Goal: Task Accomplishment & Management: Complete application form

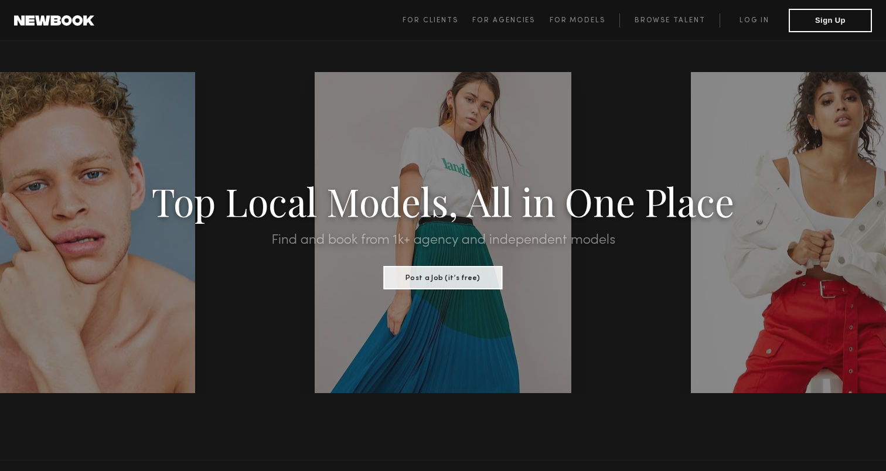
scroll to position [708, 0]
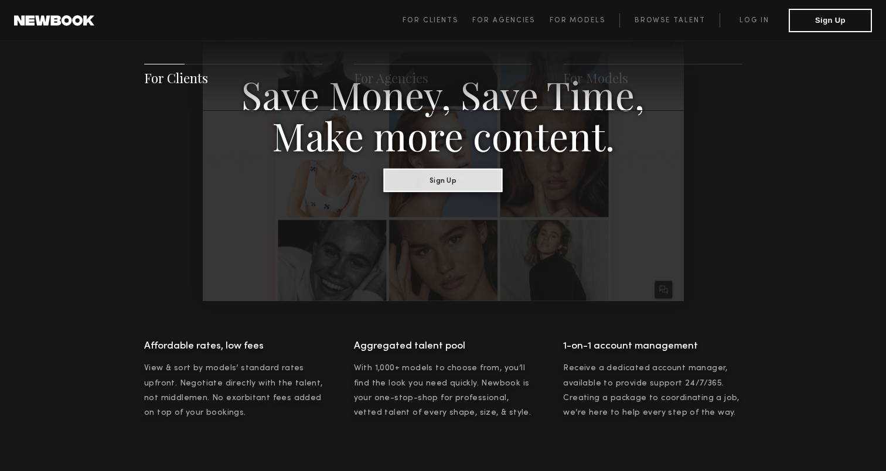
click at [479, 181] on button "Sign Up" at bounding box center [443, 179] width 119 height 23
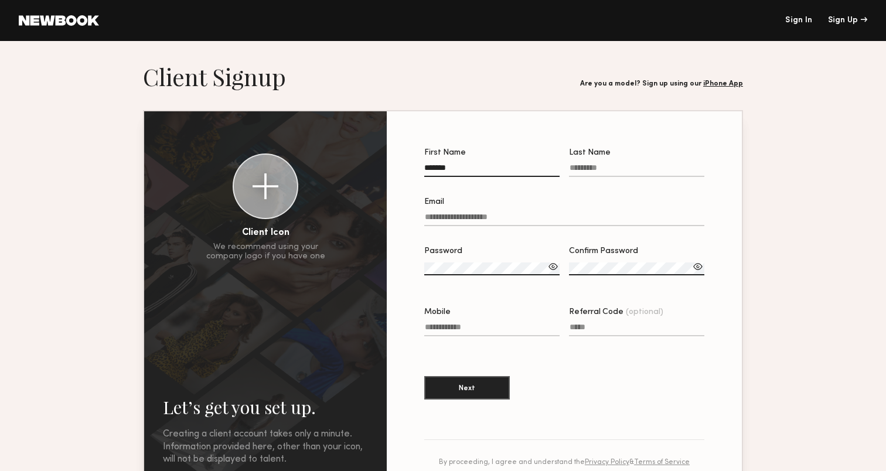
type input "*******"
type input "*********"
type input "*"
type input "**********"
click at [487, 262] on label "Password" at bounding box center [491, 267] width 135 height 40
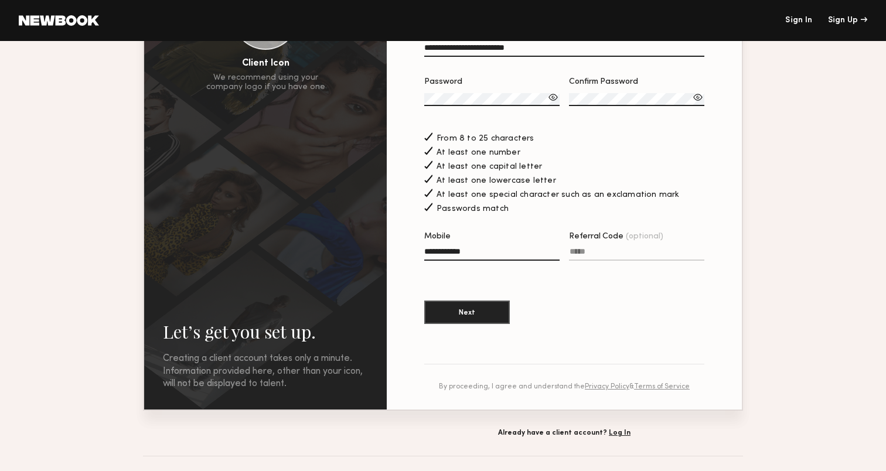
scroll to position [200, 0]
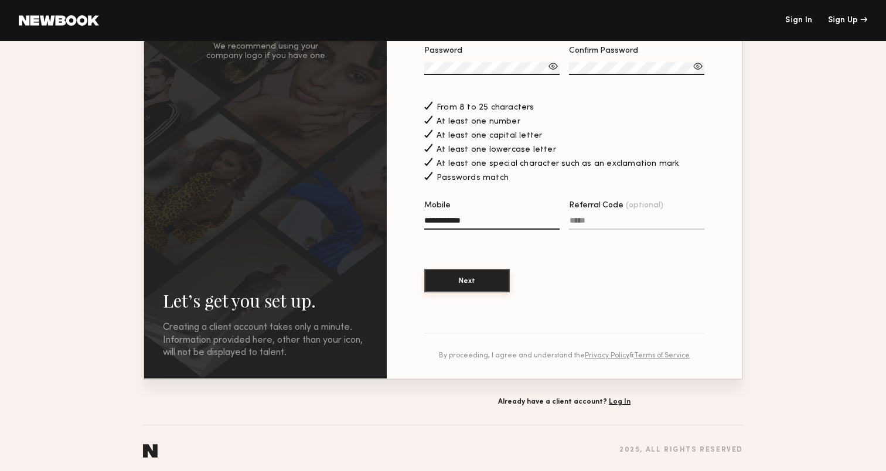
type input "**********"
click at [475, 288] on button "Next" at bounding box center [467, 280] width 86 height 23
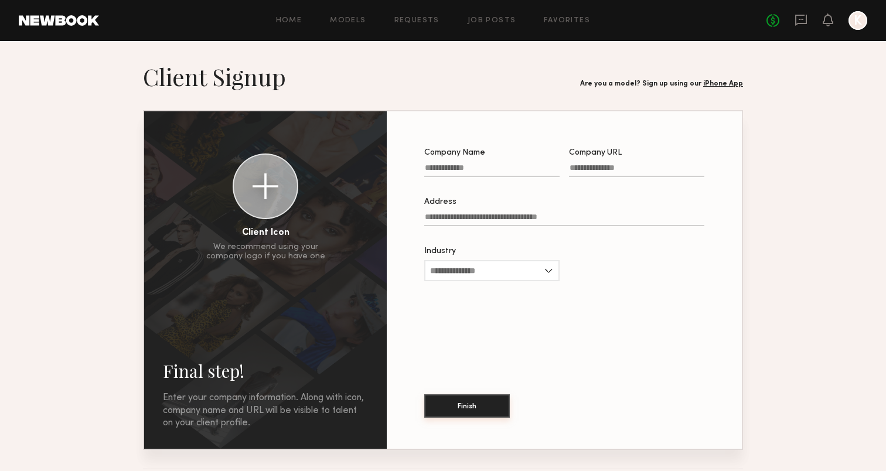
click at [471, 400] on button "Finish" at bounding box center [467, 405] width 86 height 23
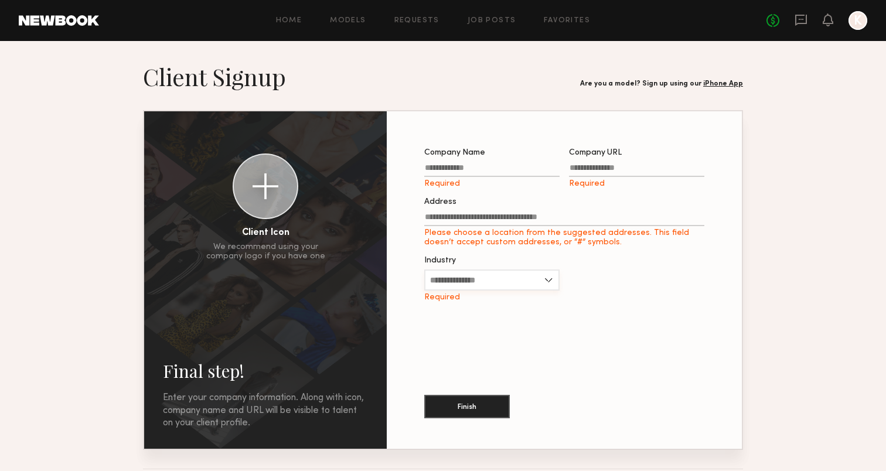
click at [477, 277] on input "Industry" at bounding box center [491, 279] width 135 height 21
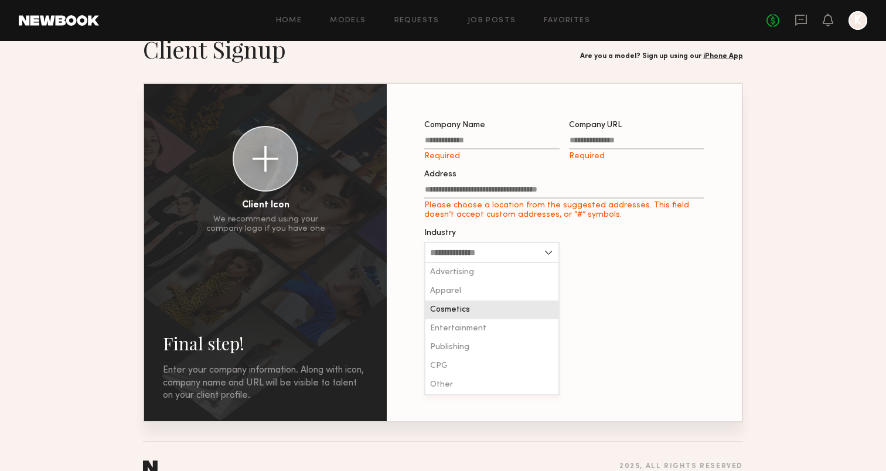
scroll to position [28, 0]
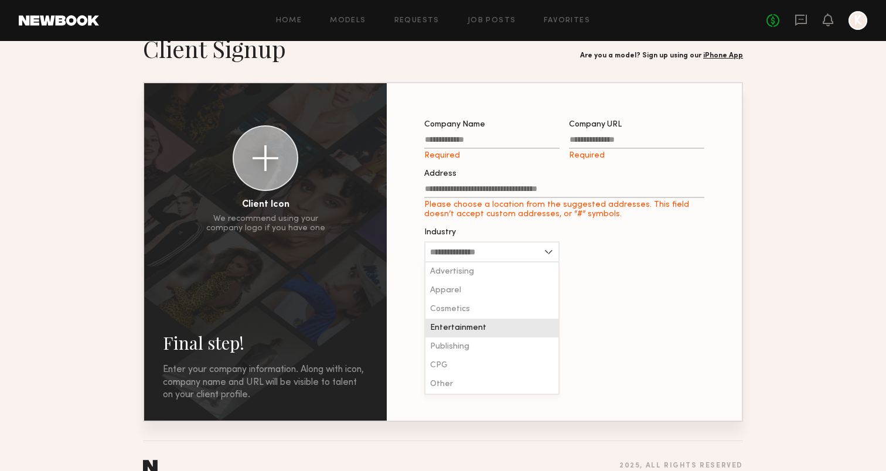
click at [468, 328] on span "Entertainment" at bounding box center [458, 328] width 56 height 8
type input "**********"
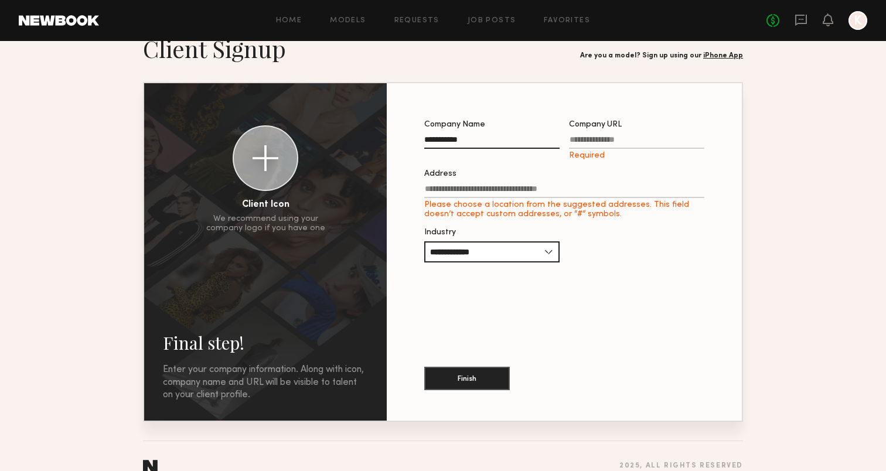
type input "**********"
click at [568, 181] on label "Address Please choose a location from the suggested addresses. This field doesn…" at bounding box center [564, 194] width 280 height 49
click at [568, 185] on input "Address Please choose a location from the suggested addresses. This field doesn…" at bounding box center [564, 191] width 280 height 13
type input "**********"
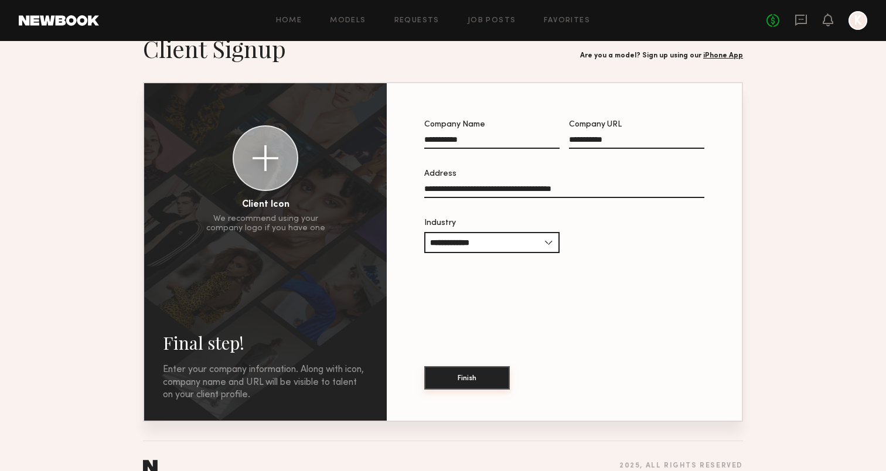
click at [490, 385] on button "Finish" at bounding box center [467, 377] width 86 height 23
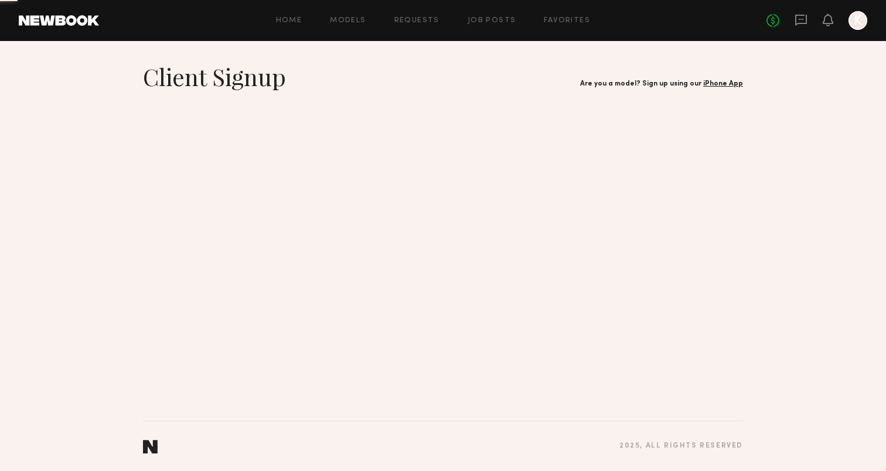
scroll to position [0, 0]
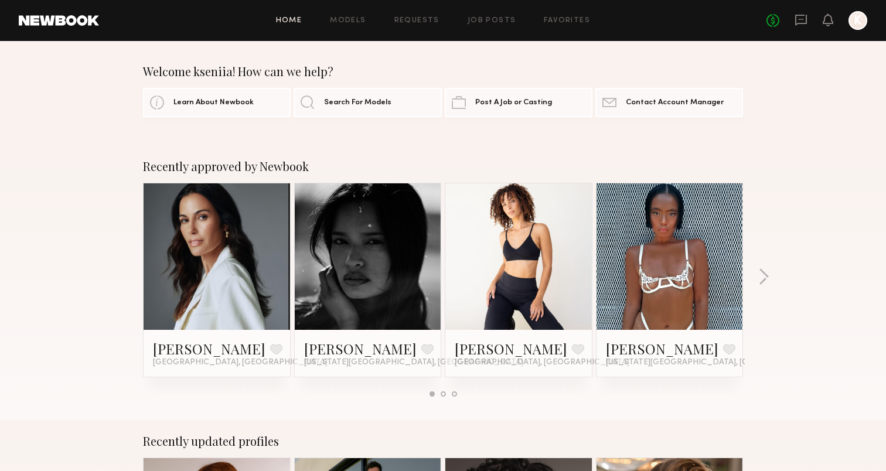
click at [383, 294] on link at bounding box center [367, 256] width 71 height 146
click at [384, 219] on link at bounding box center [367, 256] width 71 height 146
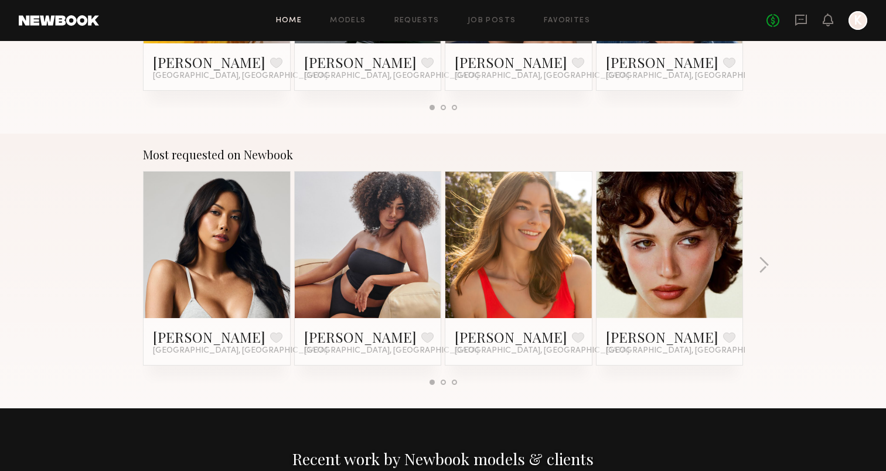
scroll to position [567, 0]
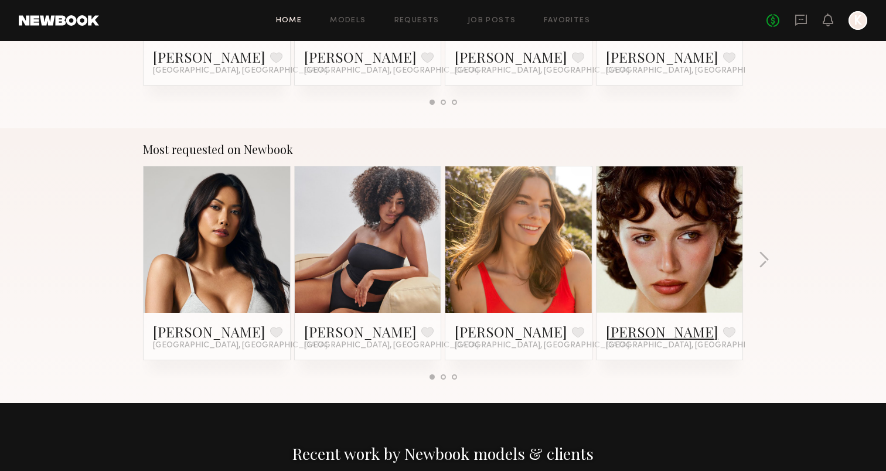
click at [631, 332] on link "Jessie M." at bounding box center [662, 331] width 112 height 19
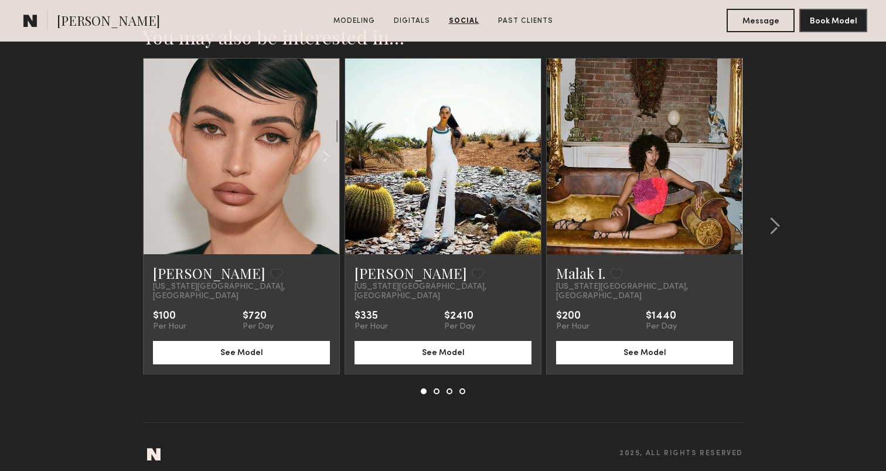
scroll to position [2270, 0]
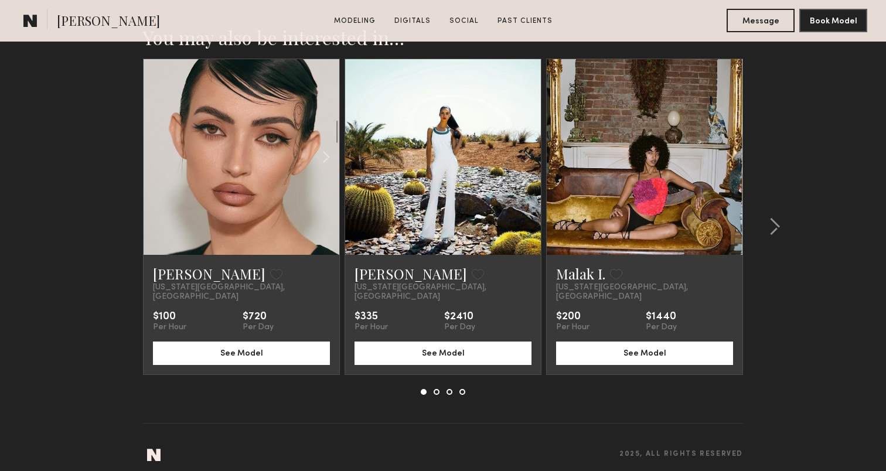
click at [245, 224] on link at bounding box center [241, 157] width 67 height 196
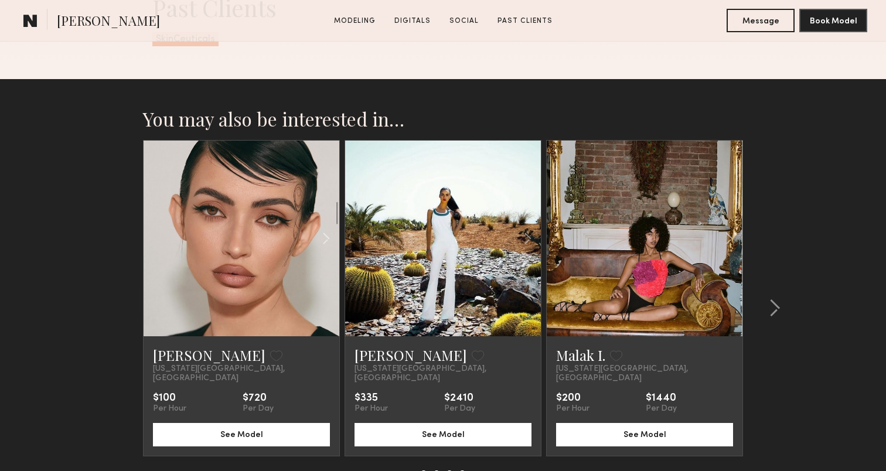
scroll to position [2182, 0]
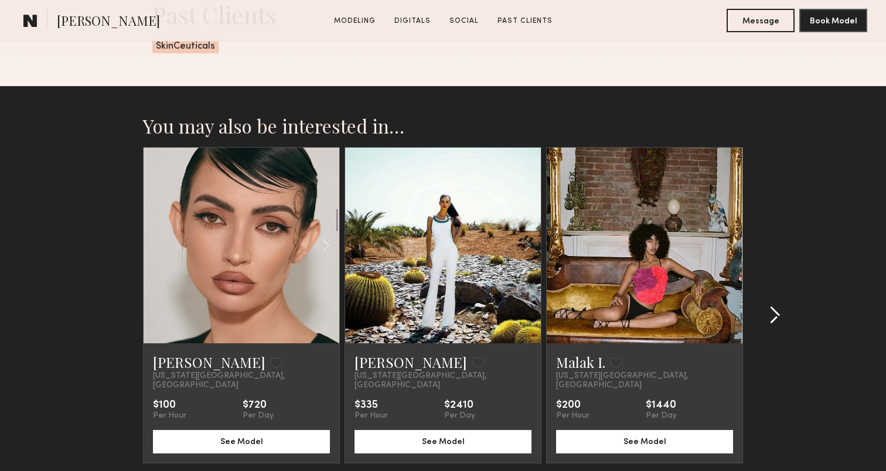
click at [772, 315] on common-icon at bounding box center [775, 315] width 12 height 19
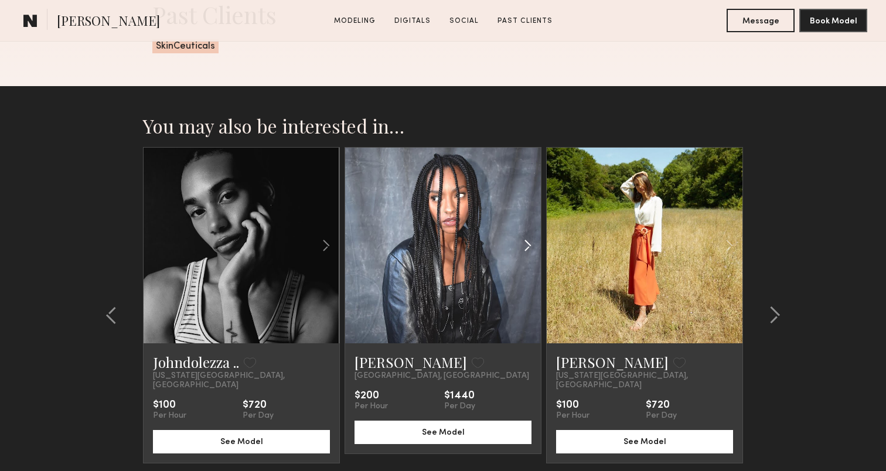
click at [528, 245] on common-icon at bounding box center [527, 245] width 17 height 22
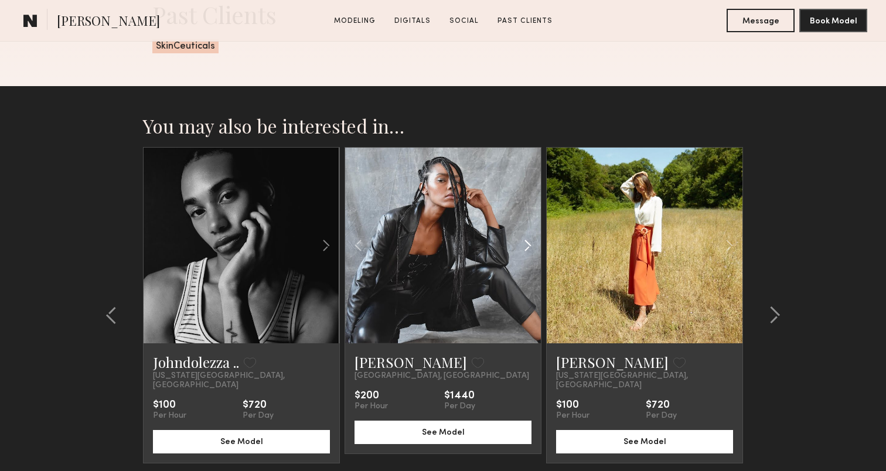
click at [528, 245] on common-icon at bounding box center [527, 245] width 17 height 22
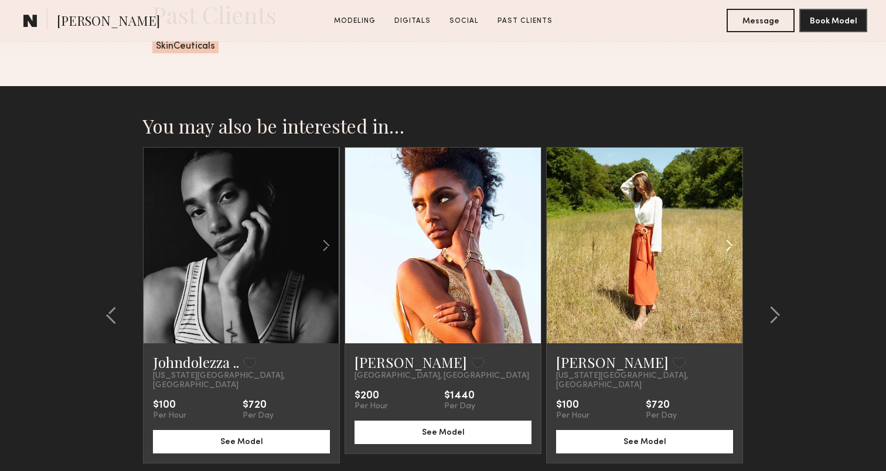
click at [726, 244] on common-icon at bounding box center [729, 245] width 17 height 22
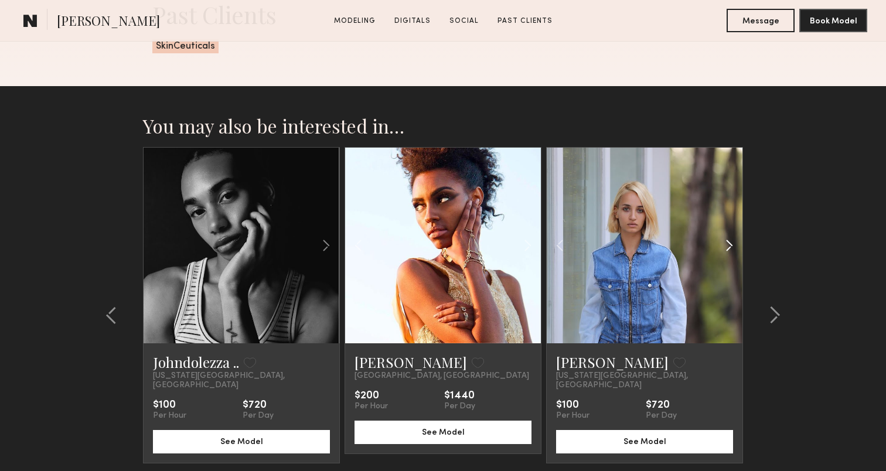
click at [726, 244] on common-icon at bounding box center [729, 245] width 17 height 22
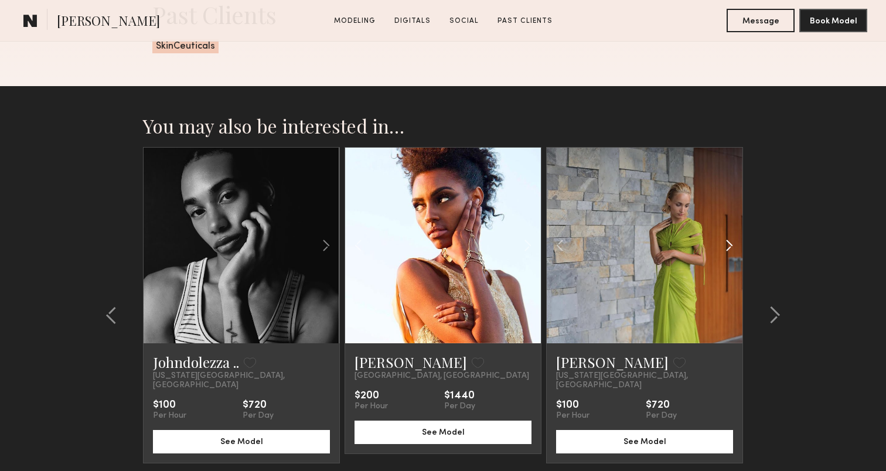
click at [726, 244] on common-icon at bounding box center [729, 245] width 17 height 22
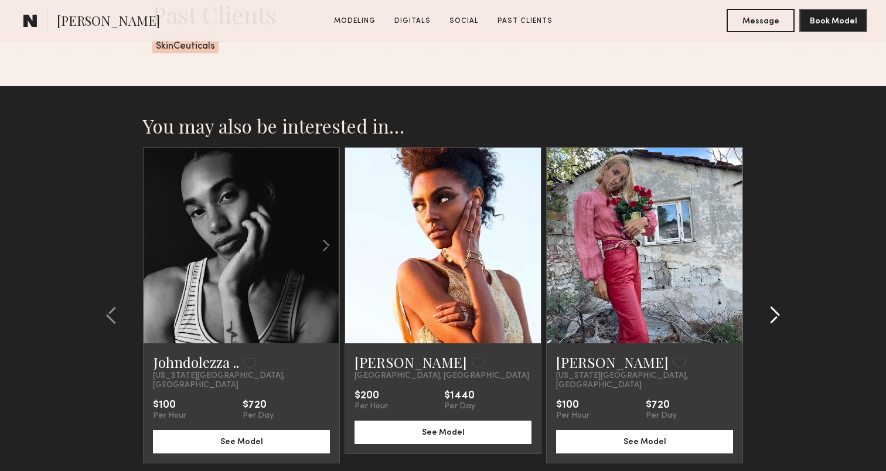
click at [772, 306] on common-icon at bounding box center [775, 315] width 12 height 19
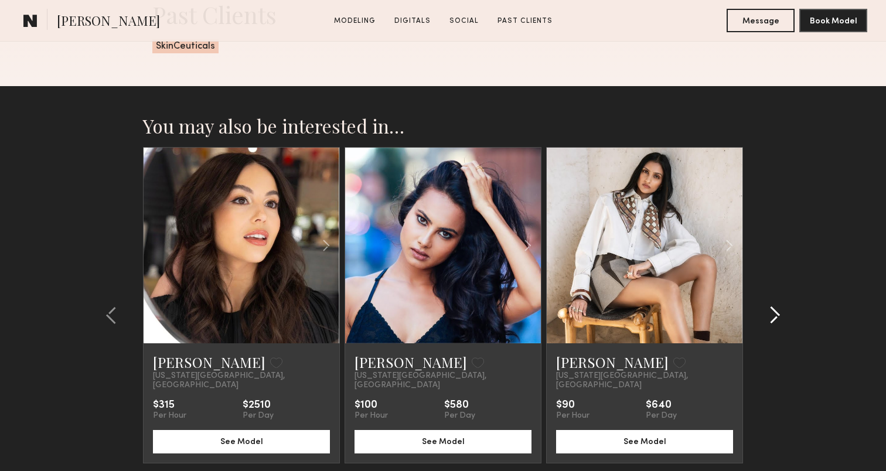
click at [772, 306] on common-icon at bounding box center [775, 315] width 12 height 19
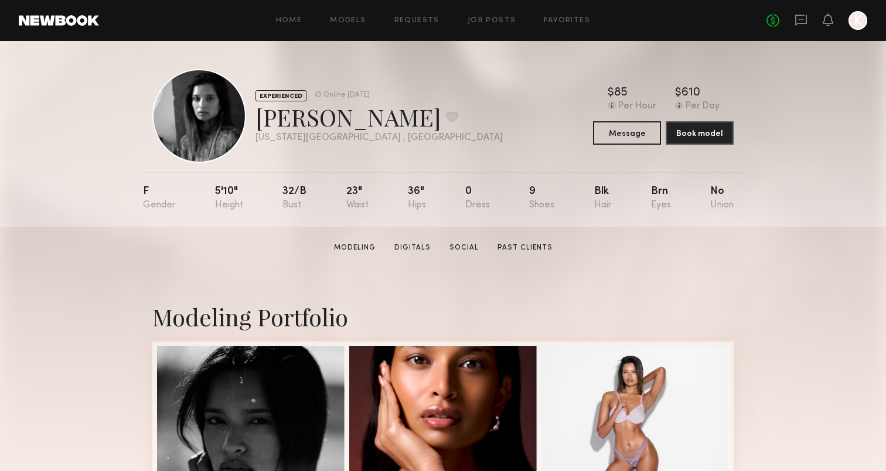
scroll to position [0, 0]
click at [359, 17] on link "Models" at bounding box center [348, 21] width 36 height 8
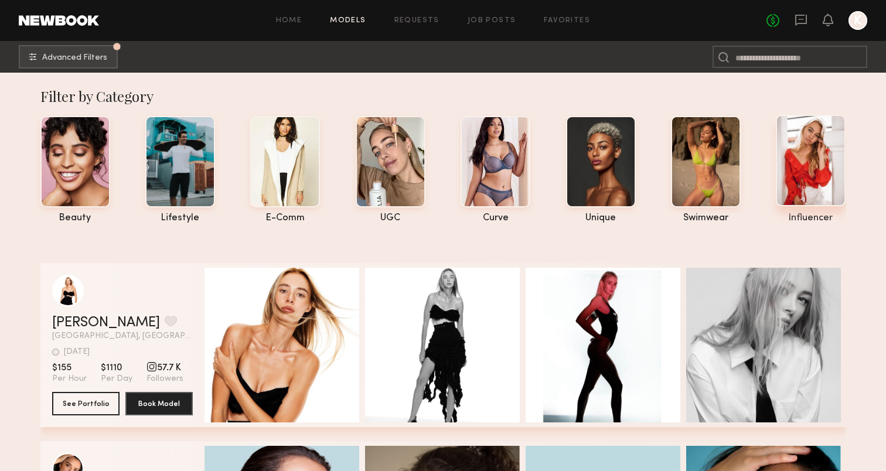
click at [811, 169] on div at bounding box center [811, 160] width 70 height 91
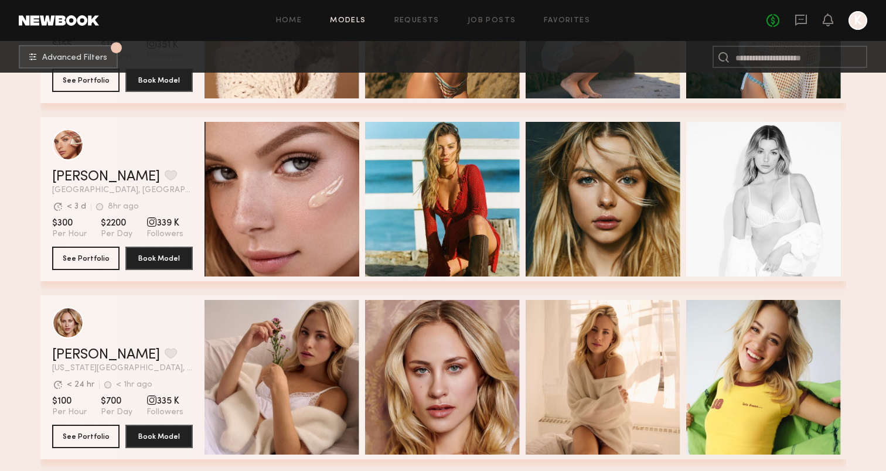
scroll to position [4609, 0]
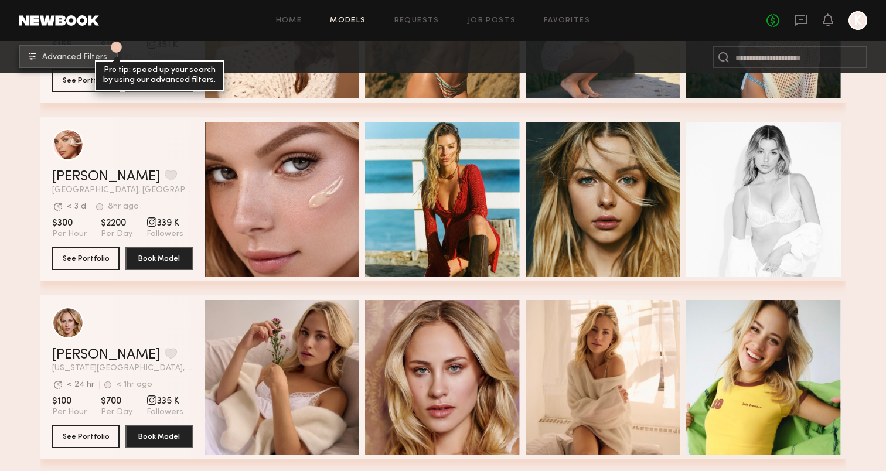
click at [92, 60] on span "Advanced Filters" at bounding box center [74, 57] width 65 height 8
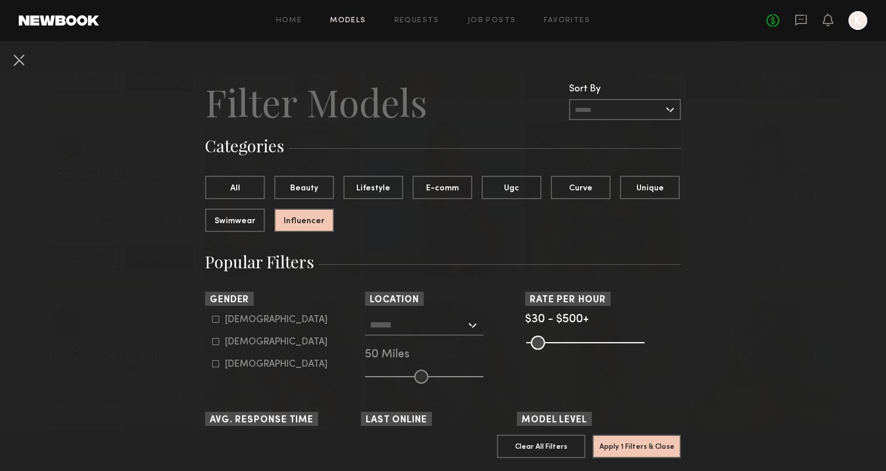
scroll to position [0, 0]
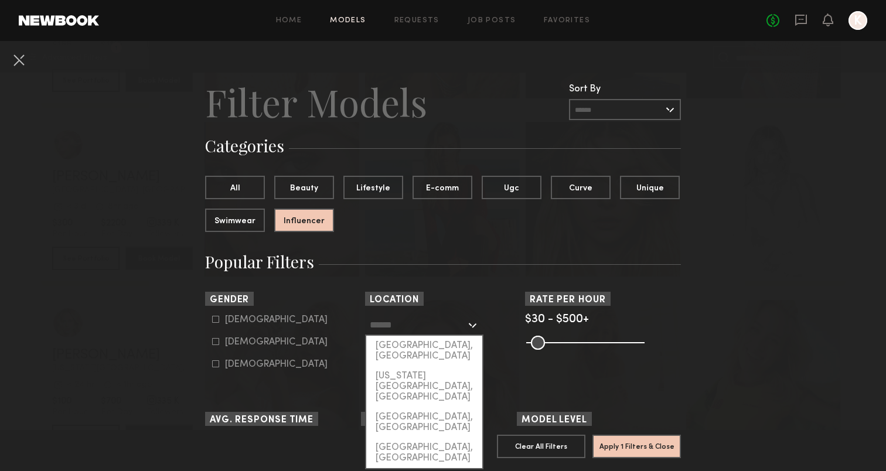
click at [444, 328] on input "text" at bounding box center [418, 325] width 96 height 20
click at [434, 366] on div "New York City, NY" at bounding box center [424, 386] width 116 height 41
type input "**********"
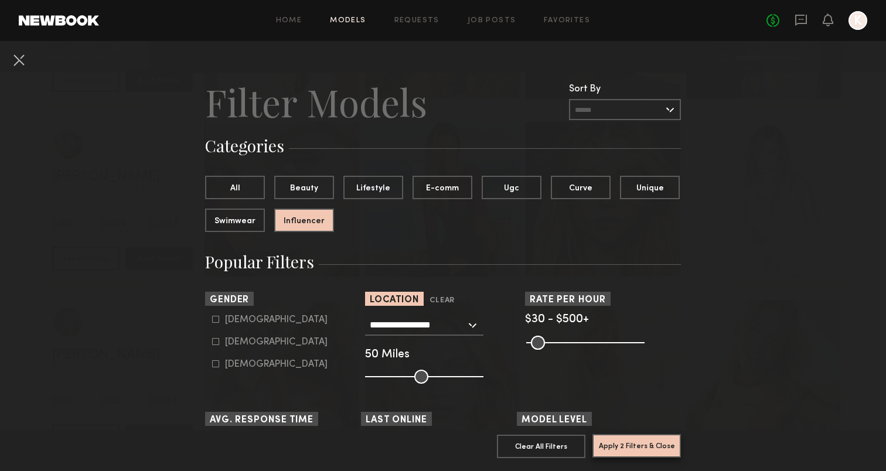
click at [621, 446] on button "Apply 2 Filters & Close" at bounding box center [636, 445] width 88 height 23
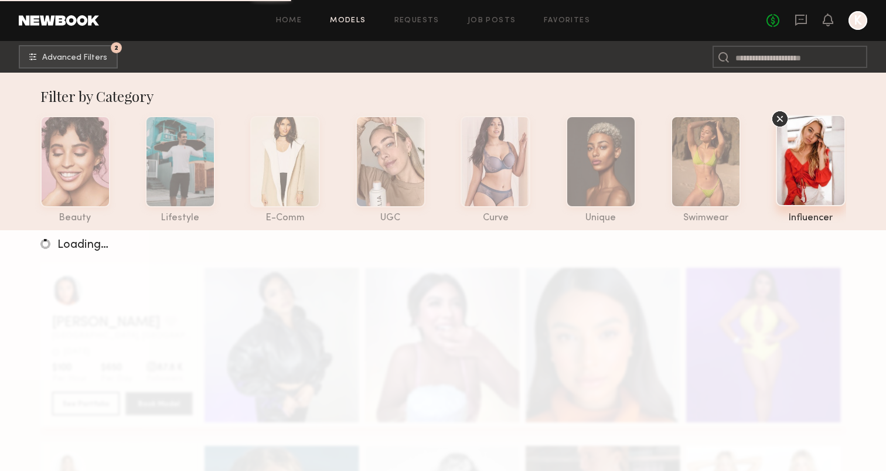
click at [541, 356] on div "Loading…" at bounding box center [443, 465] width 886 height 471
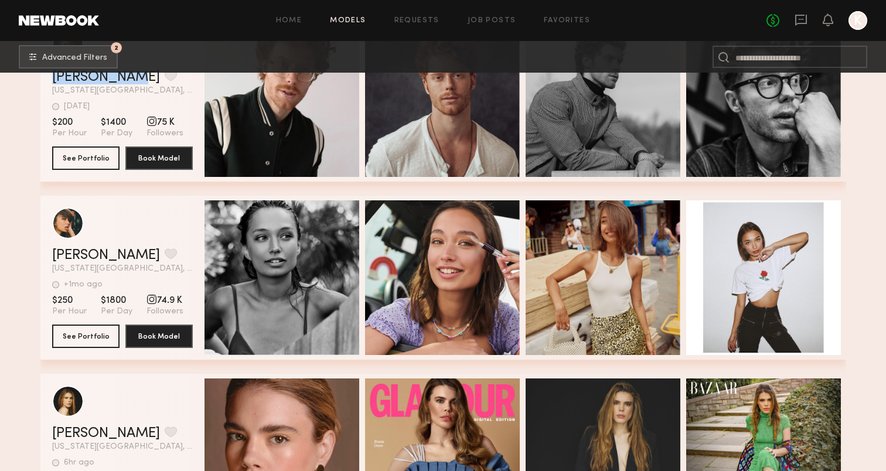
scroll to position [5430, 0]
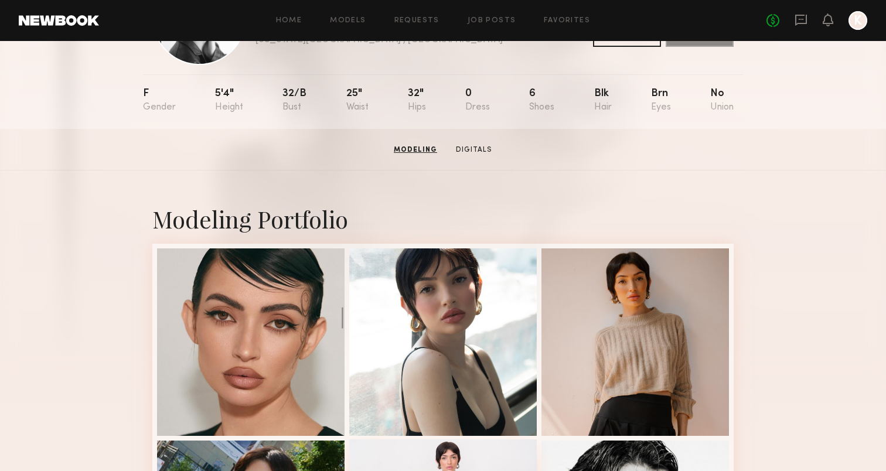
scroll to position [6, 0]
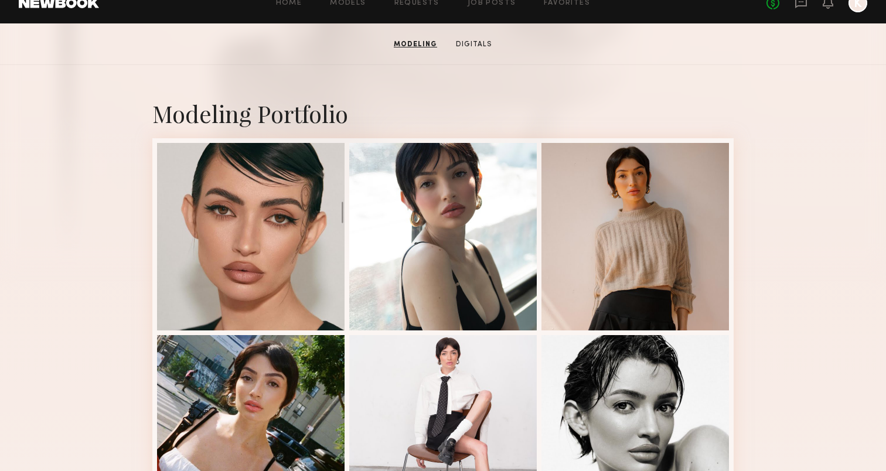
scroll to position [201, 0]
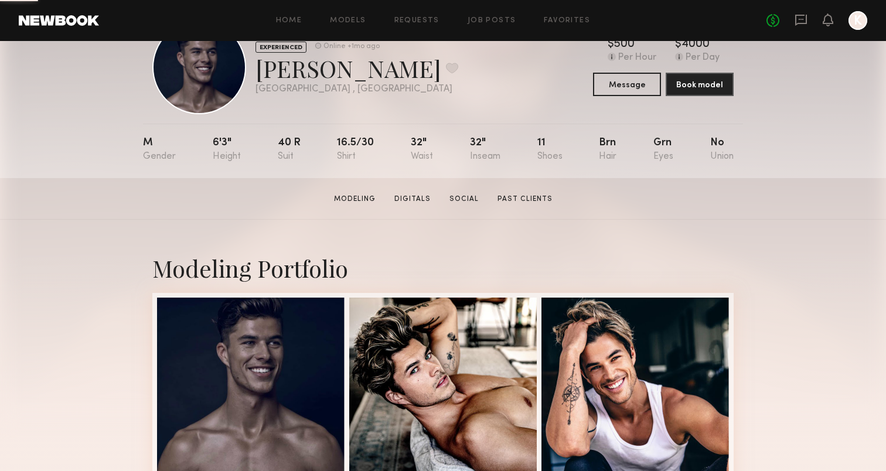
scroll to position [52, 0]
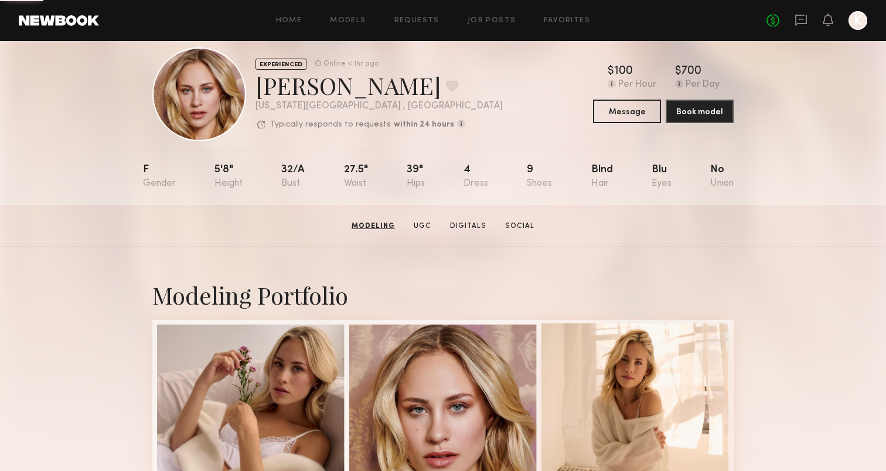
scroll to position [16, 0]
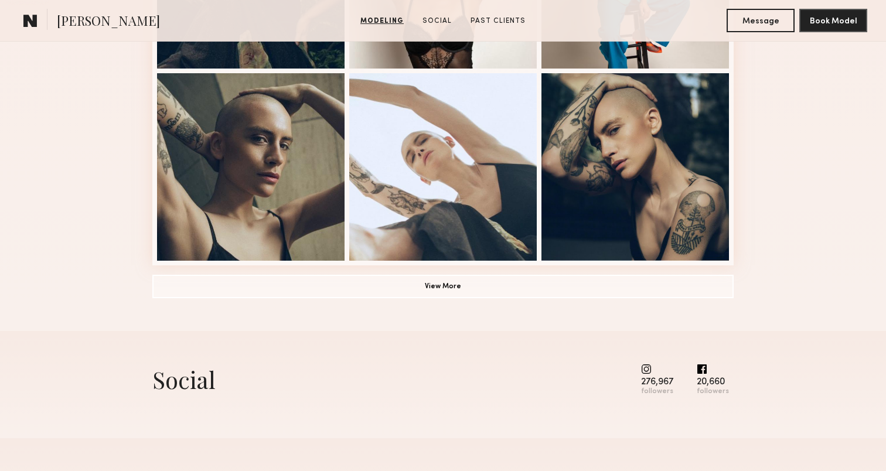
scroll to position [852, 0]
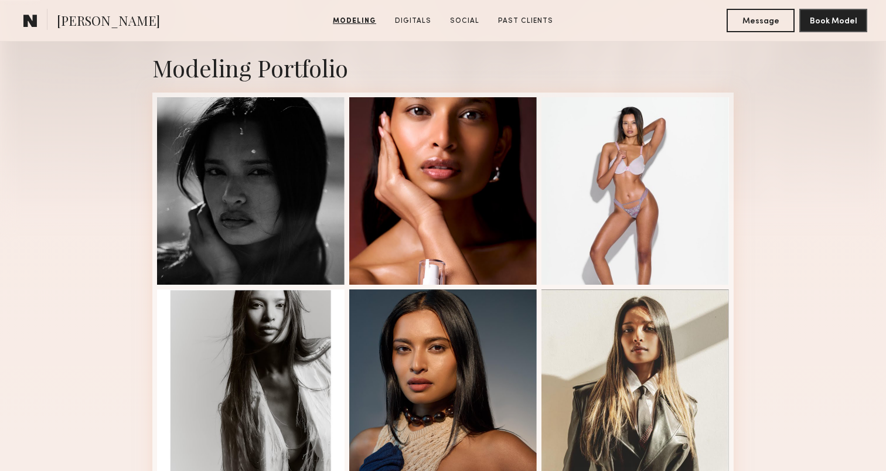
scroll to position [244, 0]
